Goal: Information Seeking & Learning: Learn about a topic

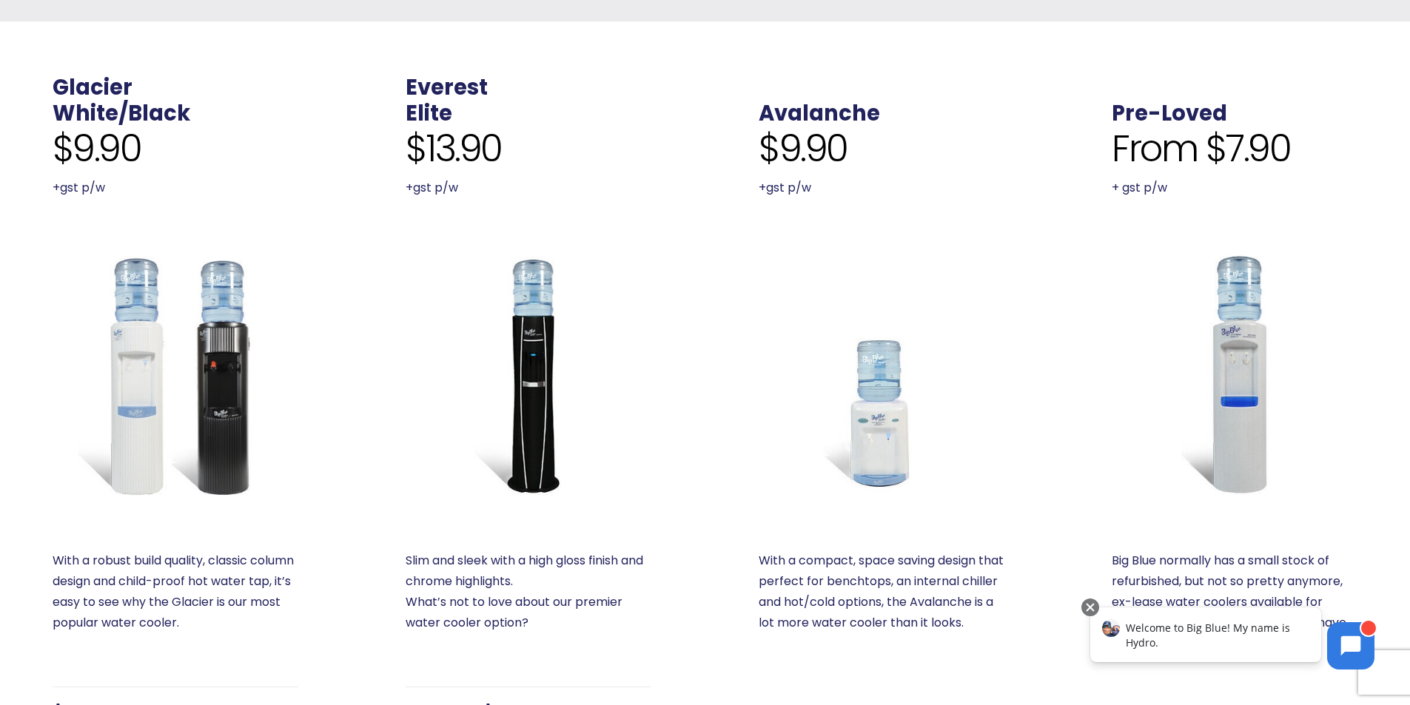
click at [1236, 424] on img at bounding box center [1234, 375] width 246 height 246
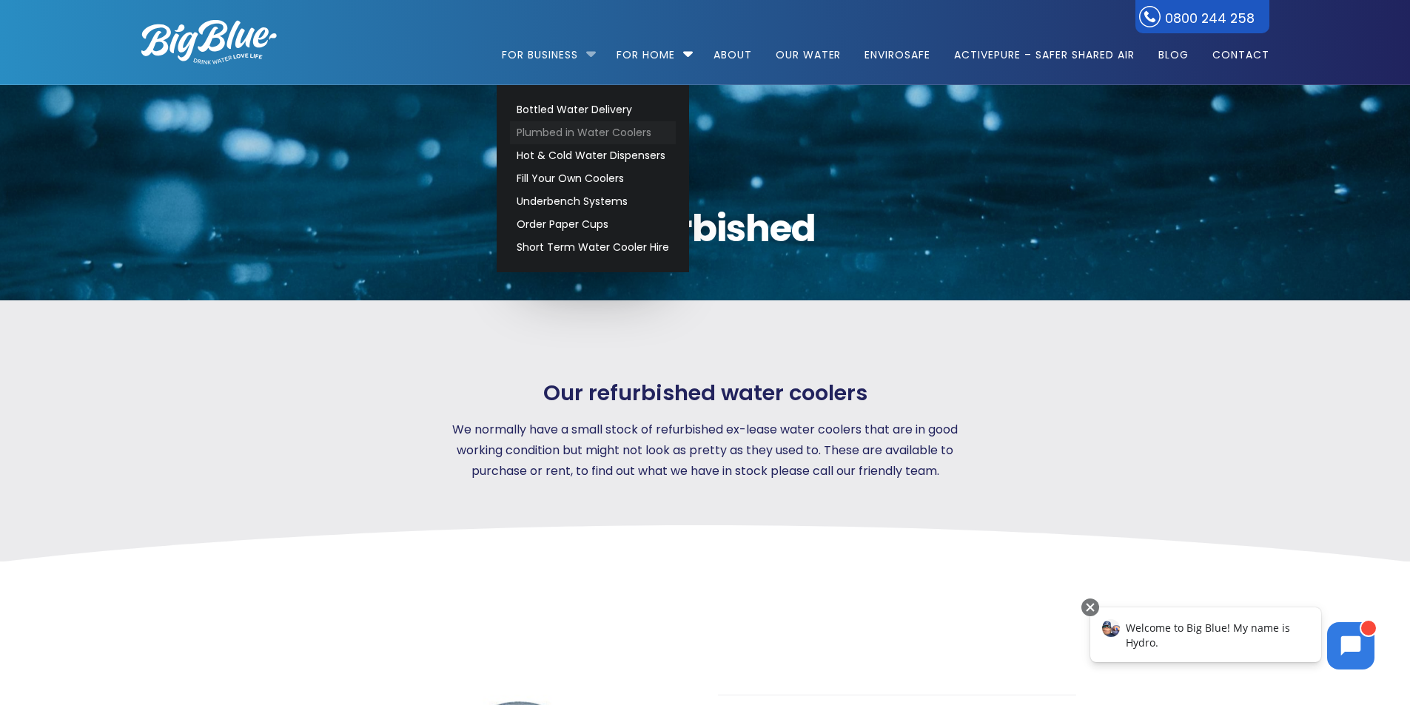
click at [592, 131] on link "Plumbed in Water Coolers" at bounding box center [593, 132] width 166 height 23
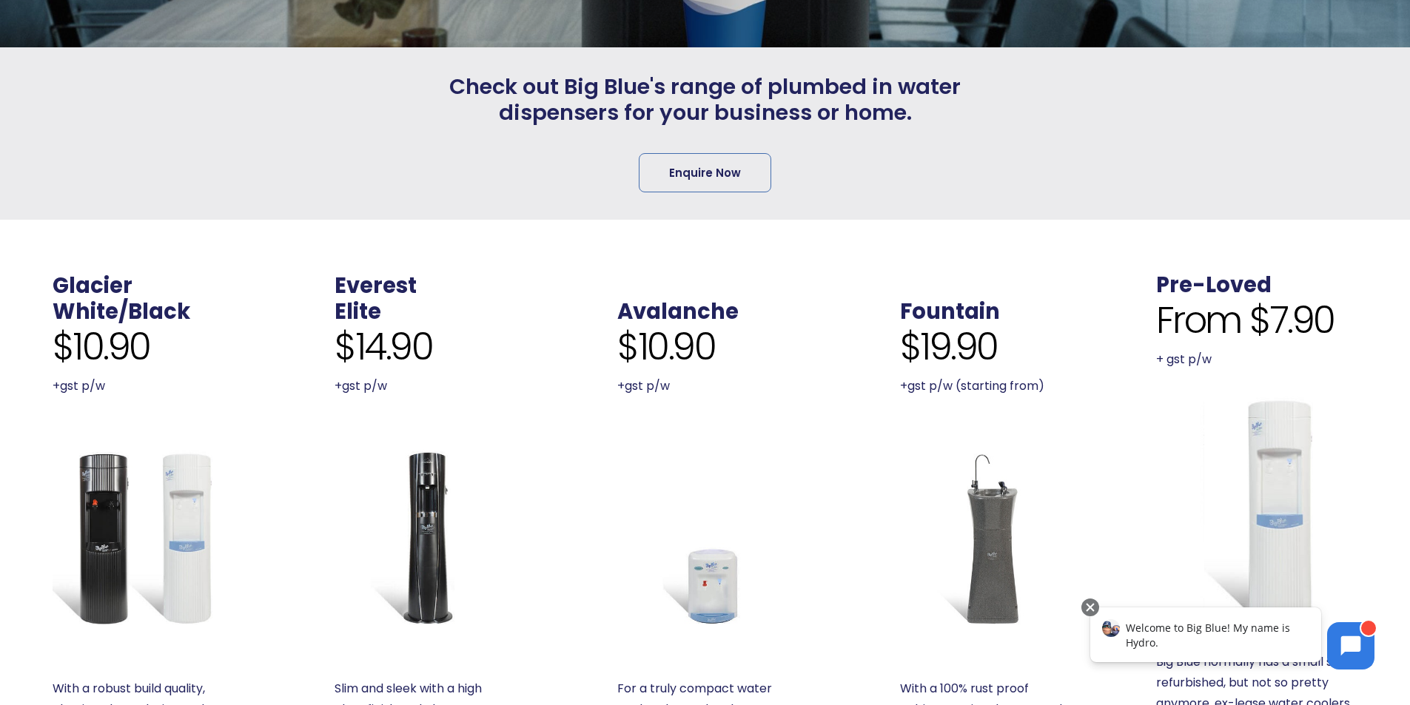
scroll to position [463, 0]
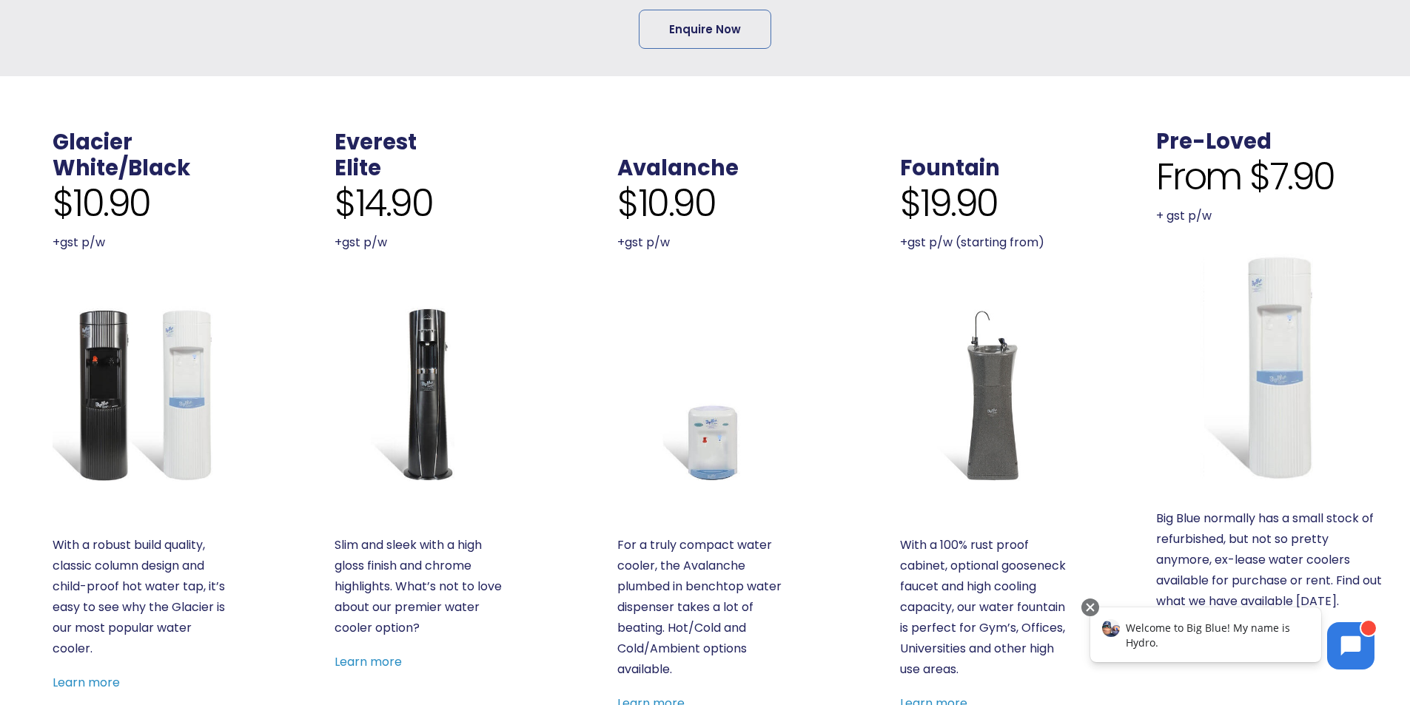
click at [1303, 415] on img at bounding box center [1270, 367] width 229 height 229
